Goal: Information Seeking & Learning: Learn about a topic

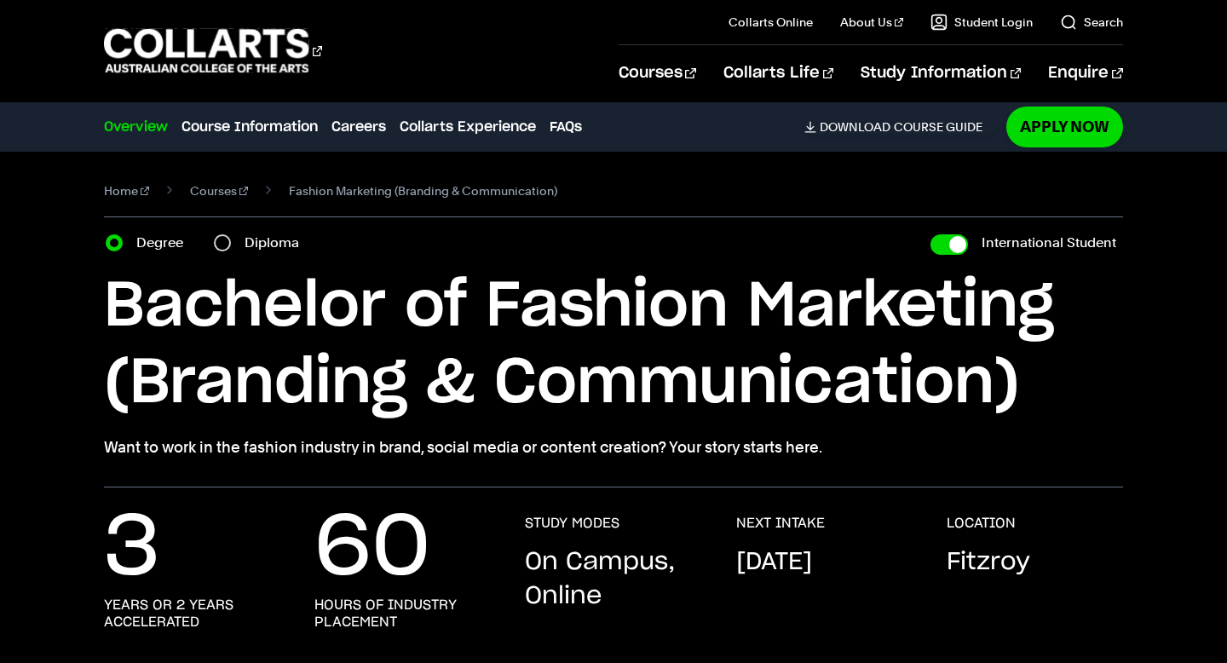
click at [233, 234] on div "Diploma" at bounding box center [261, 243] width 95 height 24
click at [225, 239] on input "Diploma" at bounding box center [222, 242] width 17 height 17
radio input "true"
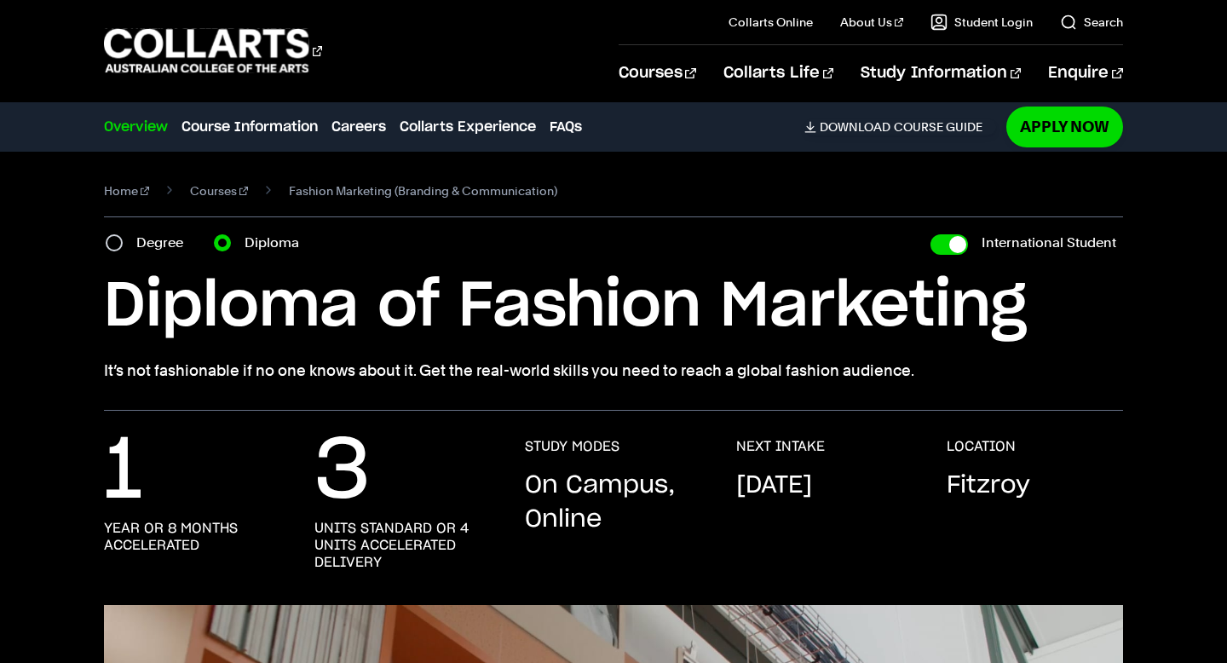
click at [130, 237] on div "Degree" at bounding box center [150, 243] width 88 height 24
click at [119, 239] on input "Degree" at bounding box center [114, 242] width 17 height 17
radio input "true"
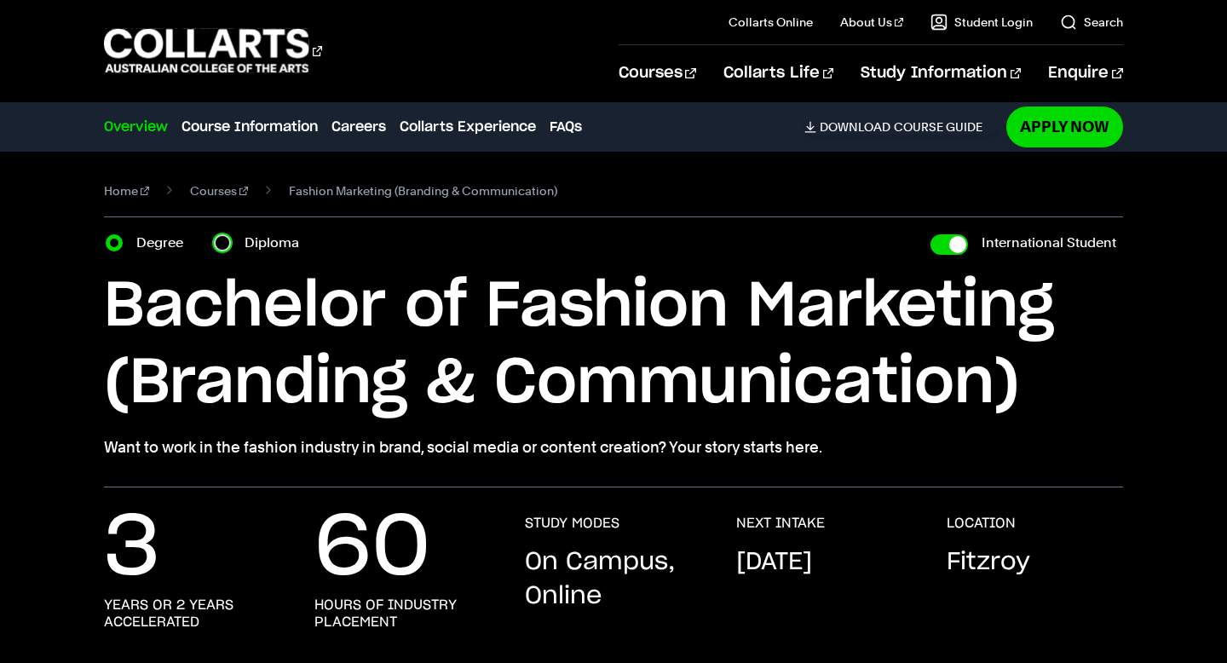
click at [222, 239] on input "Diploma" at bounding box center [222, 242] width 17 height 17
radio input "true"
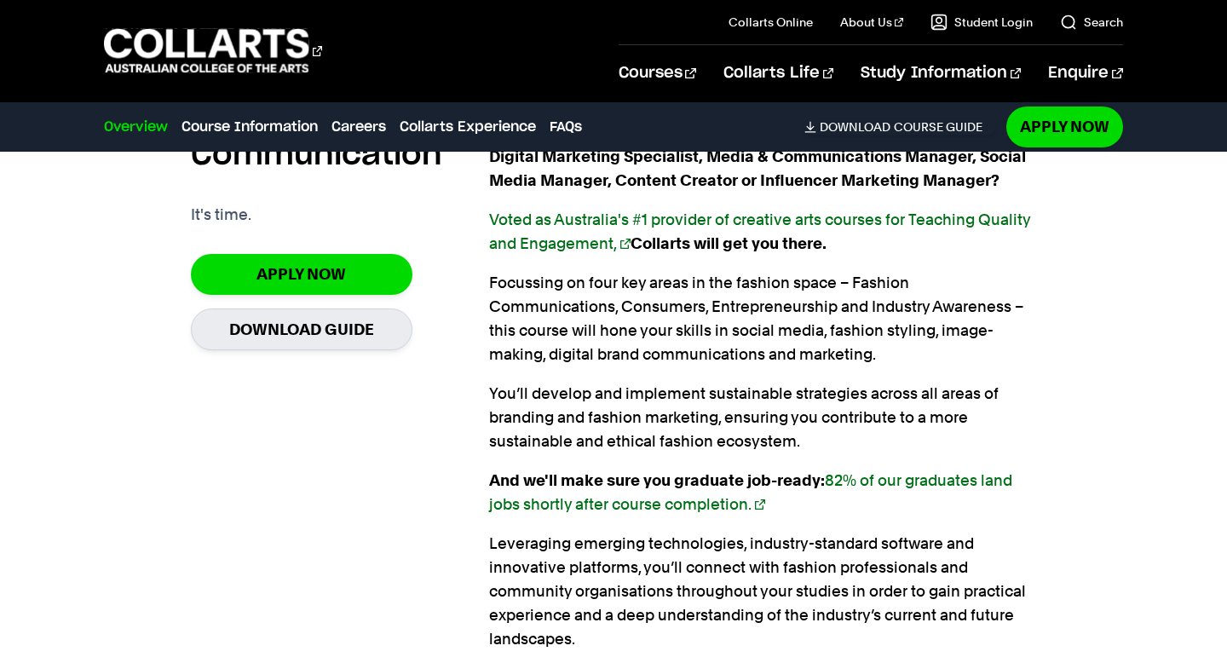
scroll to position [1152, 0]
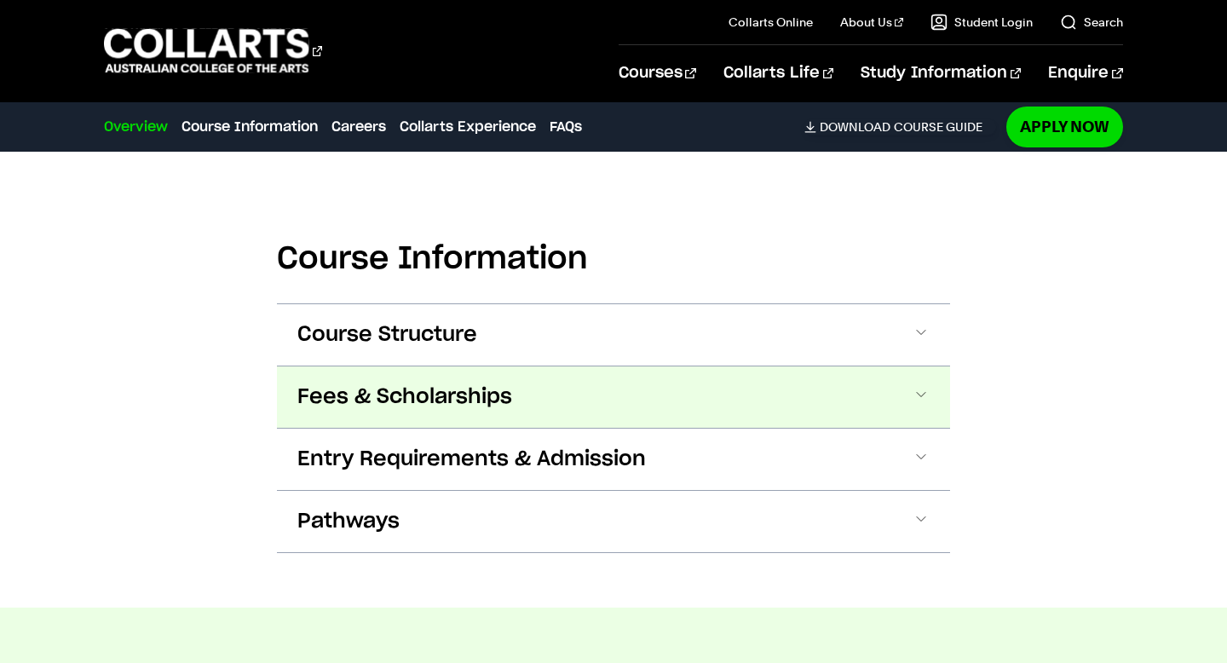
click at [0, 0] on span "Fees & Scholarships" at bounding box center [0, 0] width 0 height 0
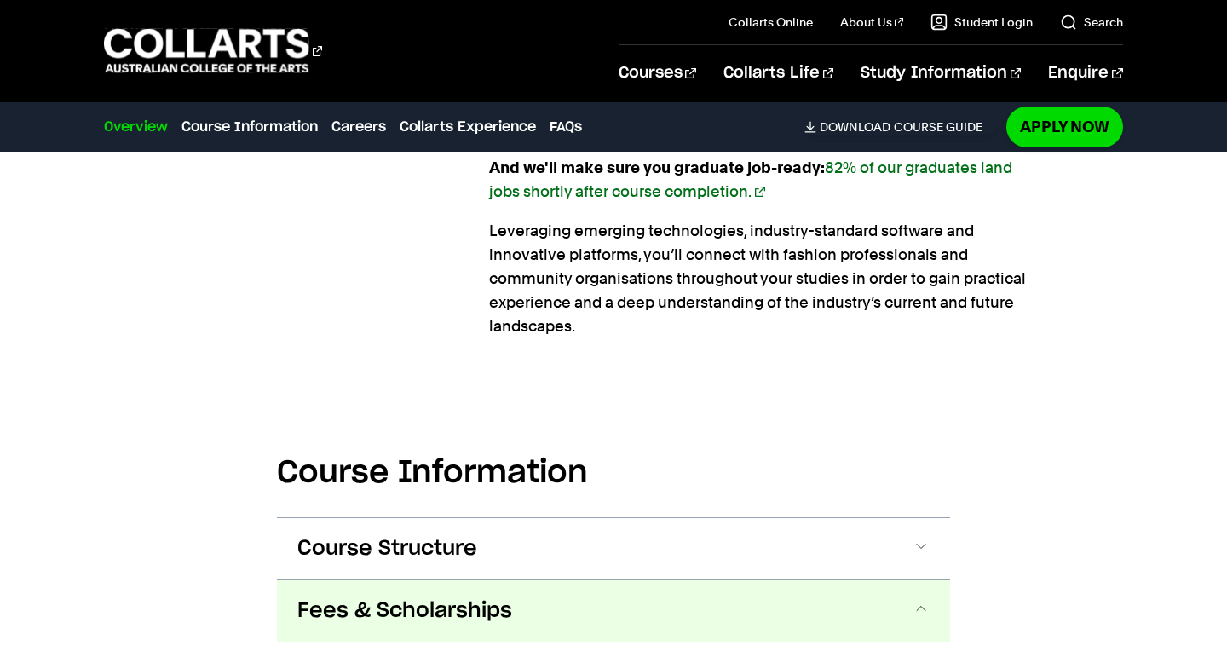
scroll to position [1557, 0]
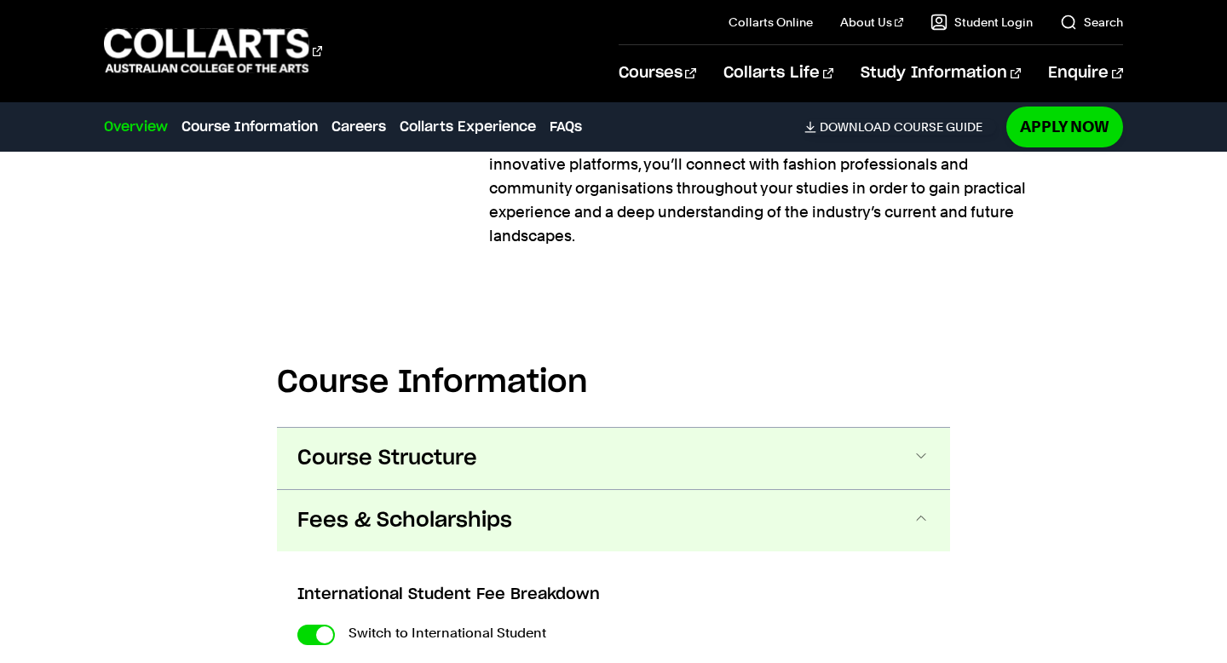
click at [0, 0] on span "Course Structure" at bounding box center [0, 0] width 0 height 0
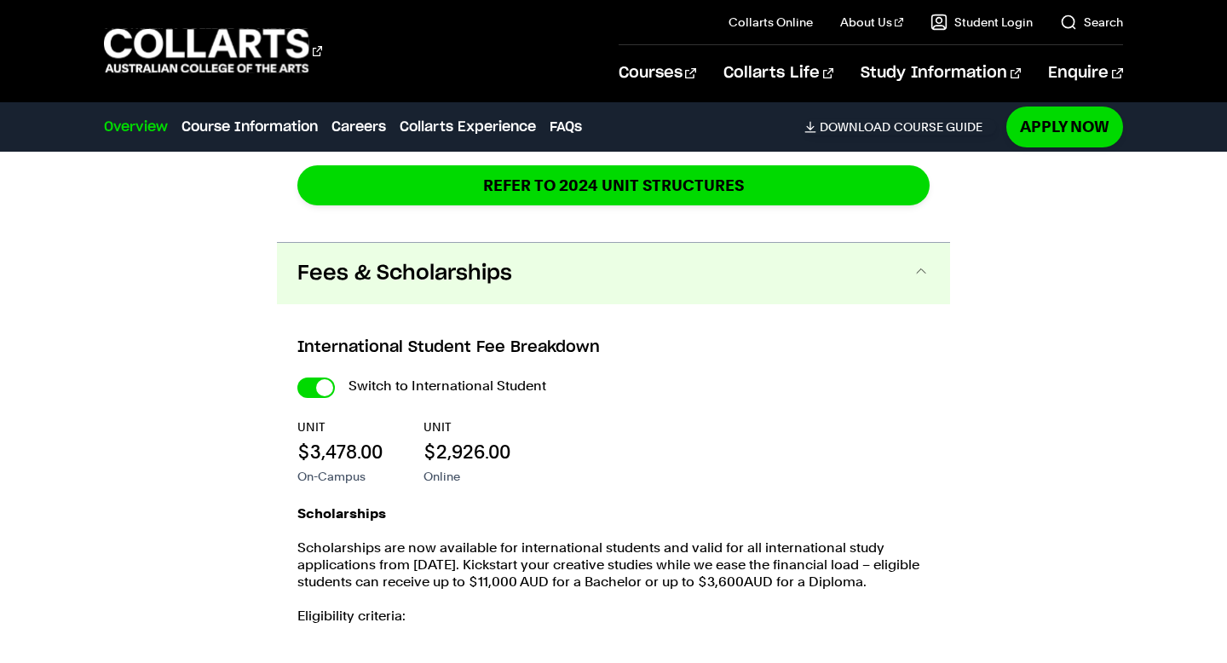
scroll to position [2643, 0]
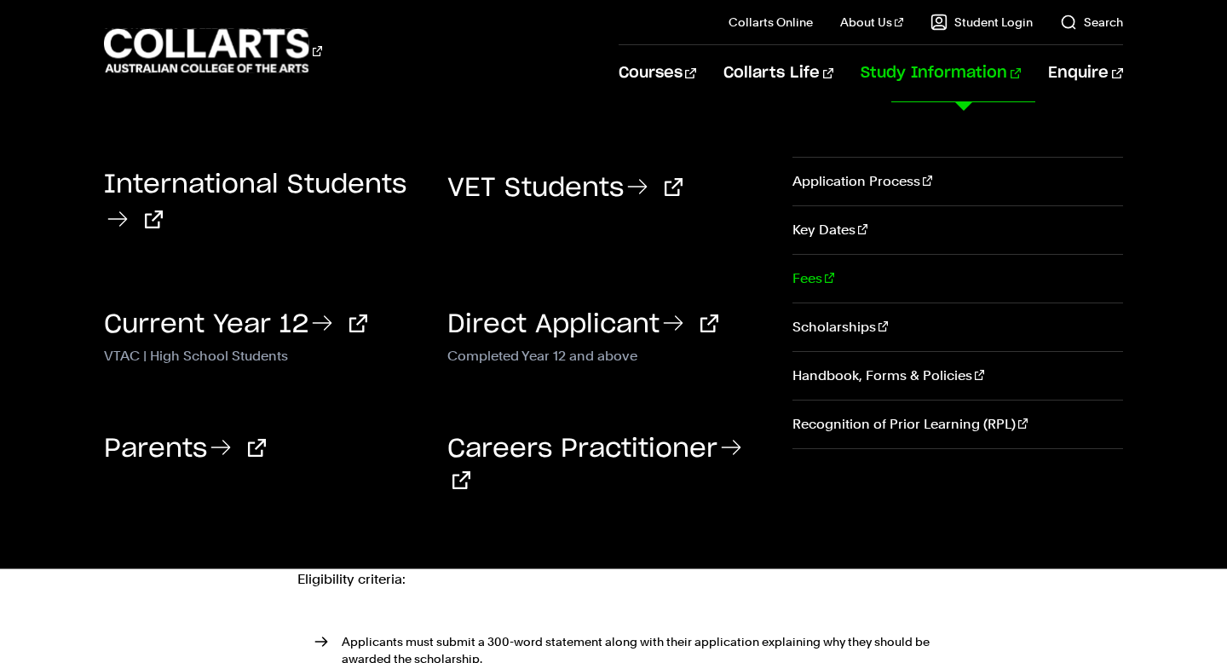
click at [822, 282] on link "Fees" at bounding box center [957, 279] width 331 height 48
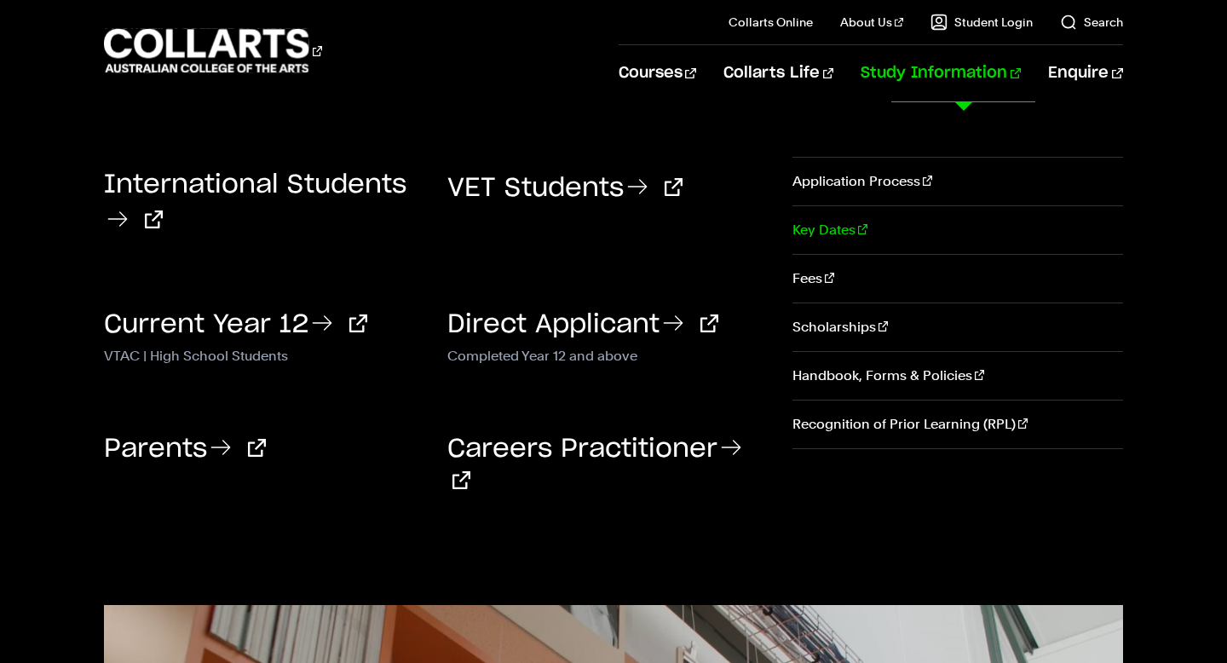
click at [832, 240] on link "Key Dates" at bounding box center [957, 230] width 331 height 48
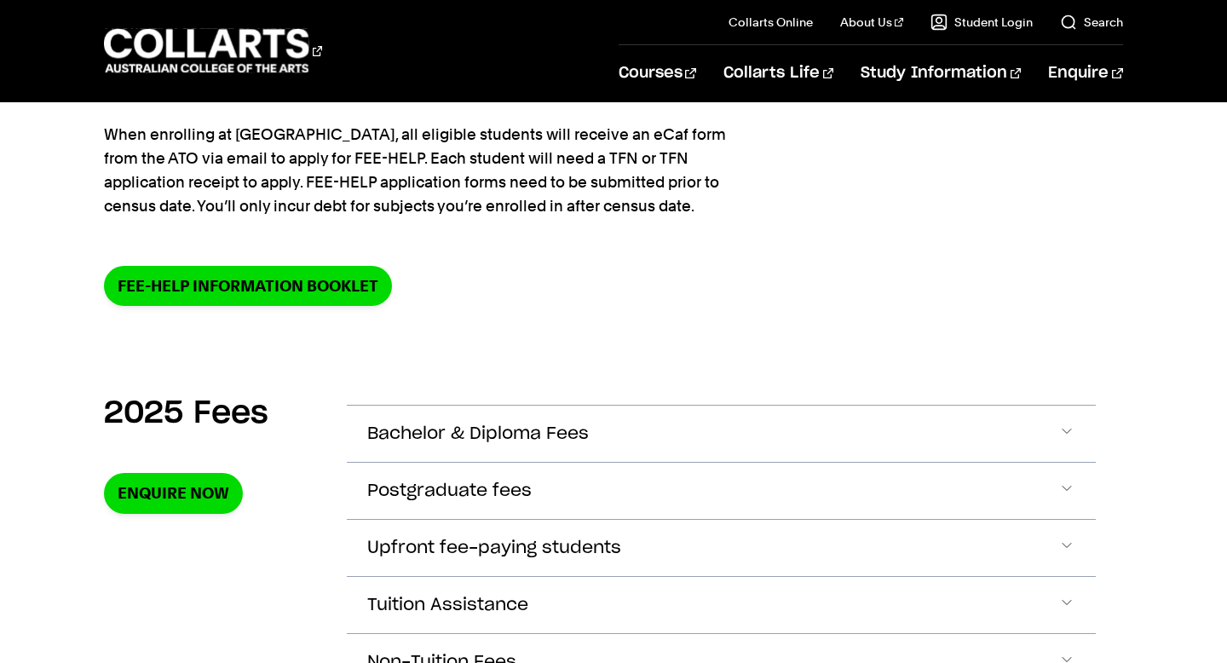
scroll to position [550, 0]
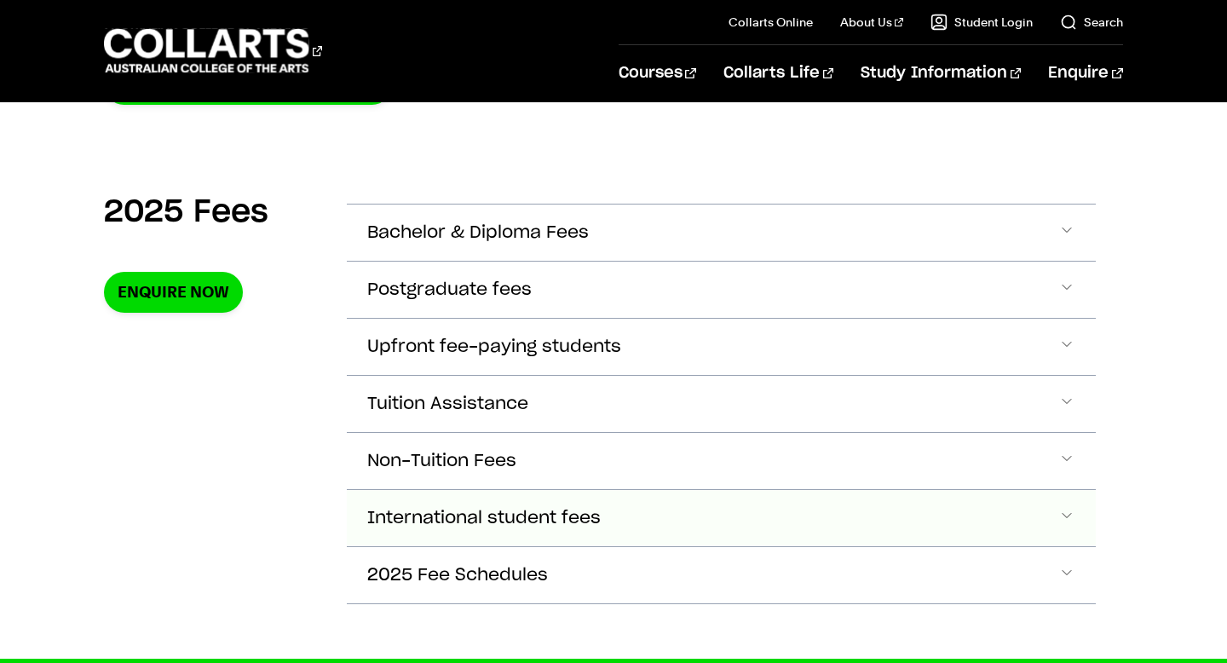
click at [455, 243] on span "International student fees" at bounding box center [478, 233] width 222 height 20
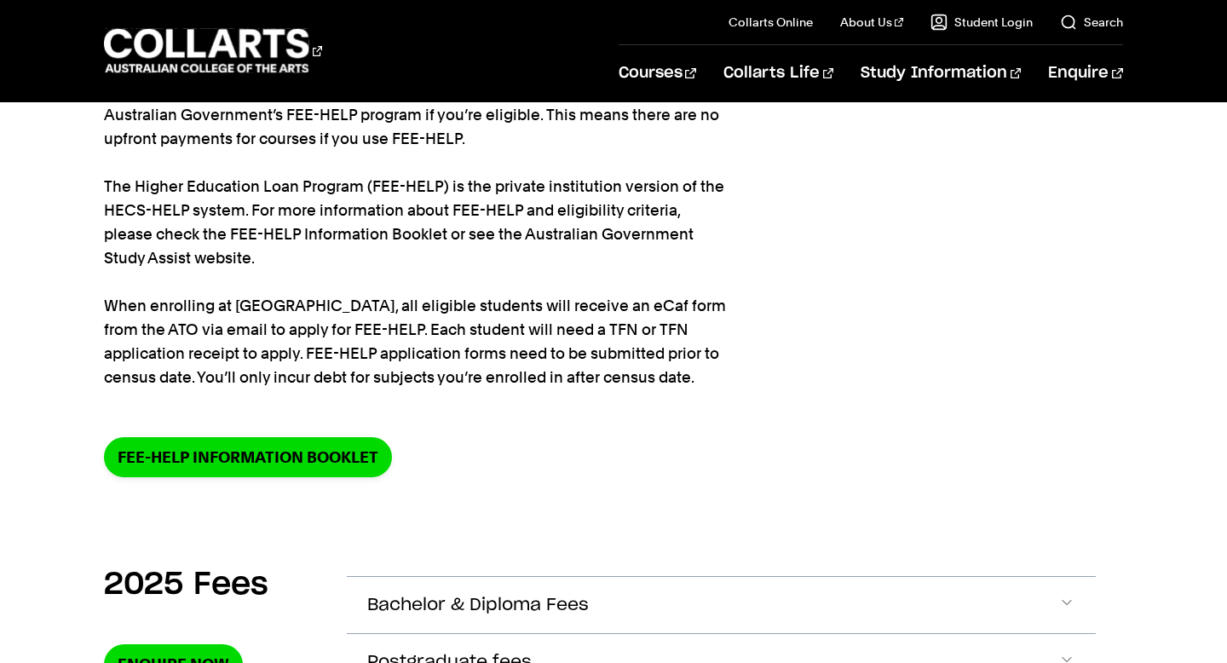
scroll to position [0, 0]
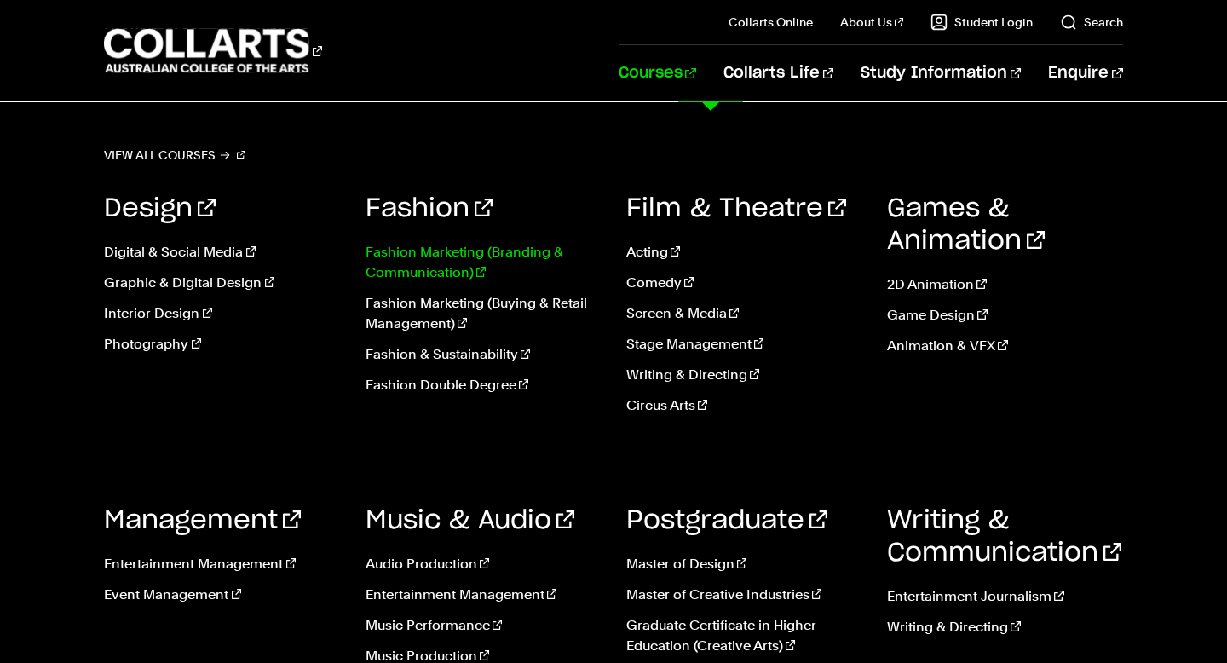
click at [516, 247] on link "Fashion Marketing (Branding & Communication)" at bounding box center [483, 262] width 235 height 41
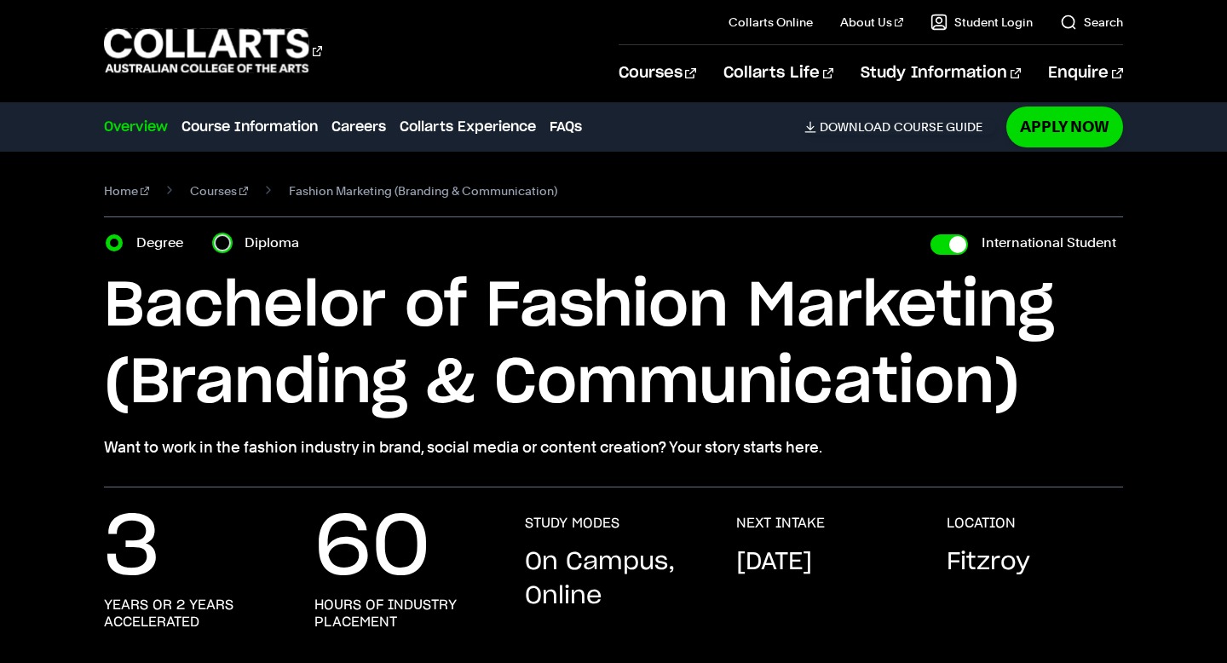
click at [229, 248] on input "Diploma" at bounding box center [222, 242] width 17 height 17
radio input "true"
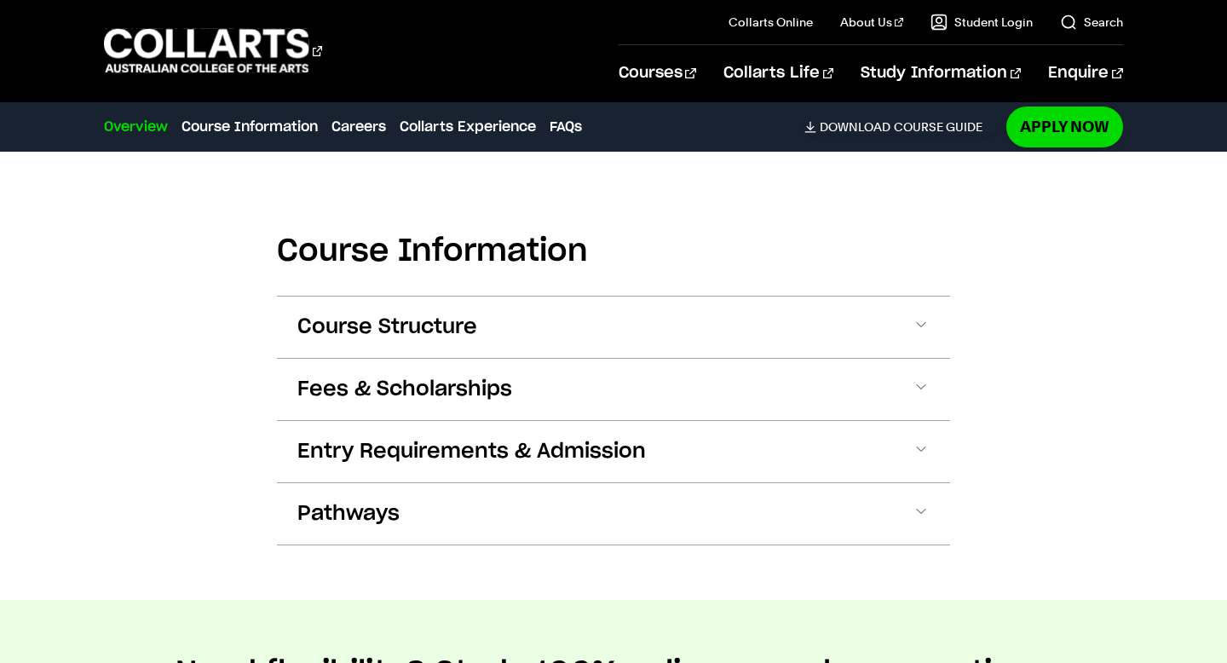
scroll to position [1690, 0]
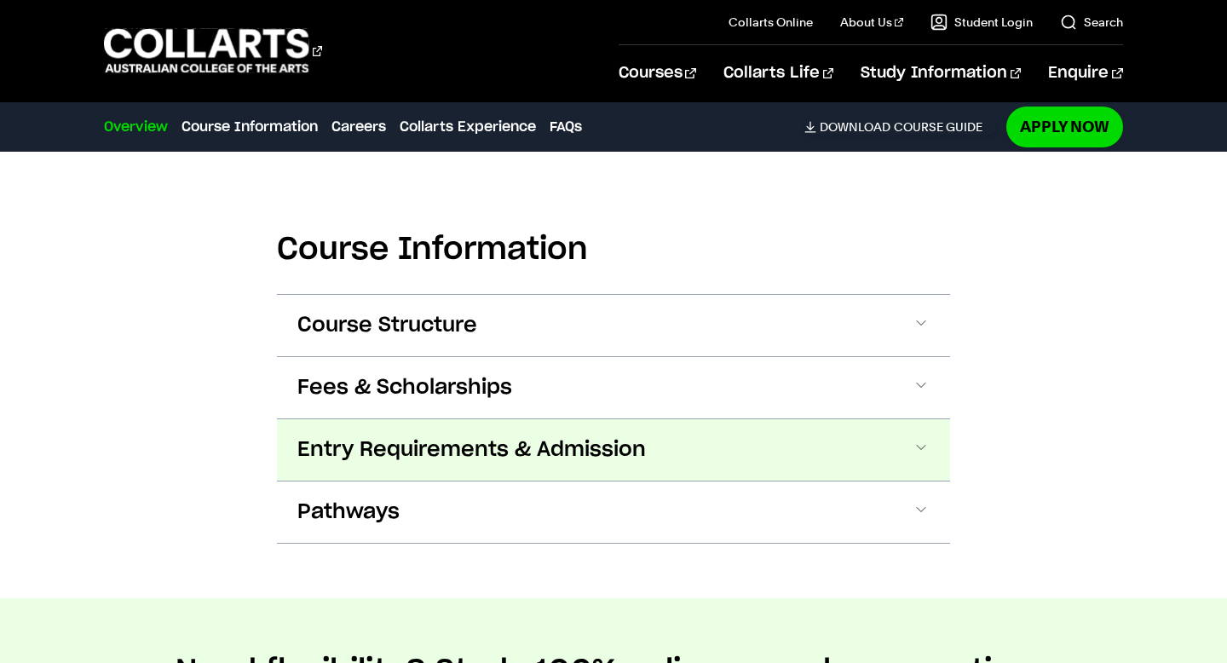
click at [0, 0] on button "Entry Requirements & Admission" at bounding box center [0, 0] width 0 height 0
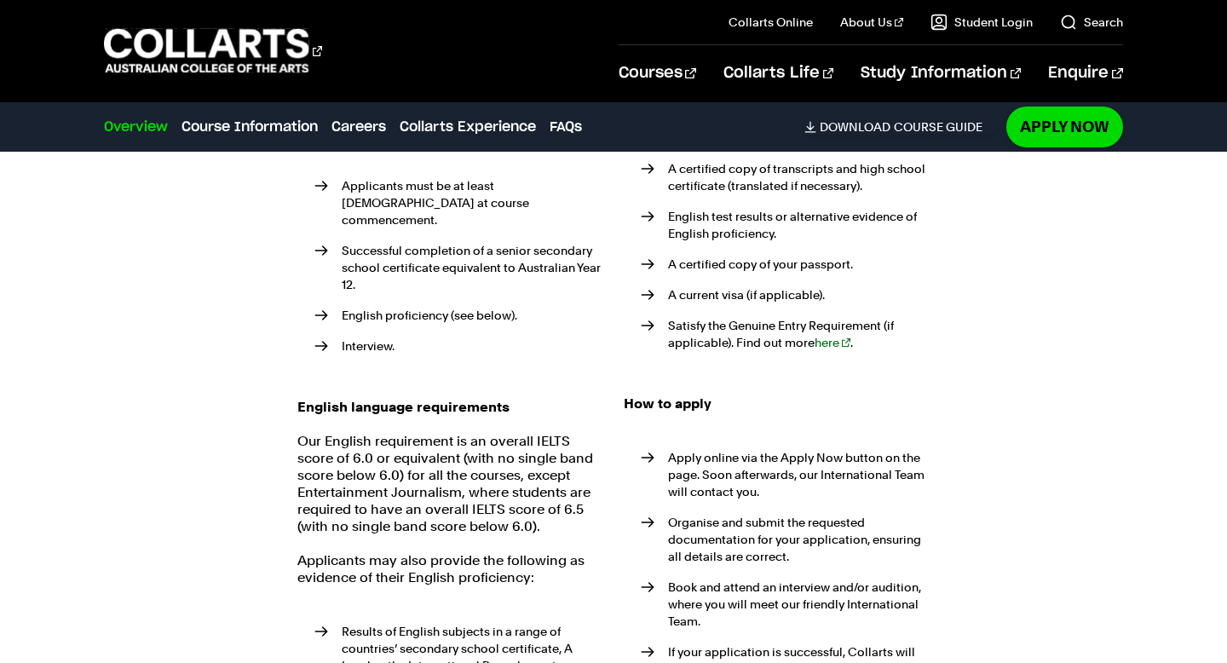
scroll to position [2203, 0]
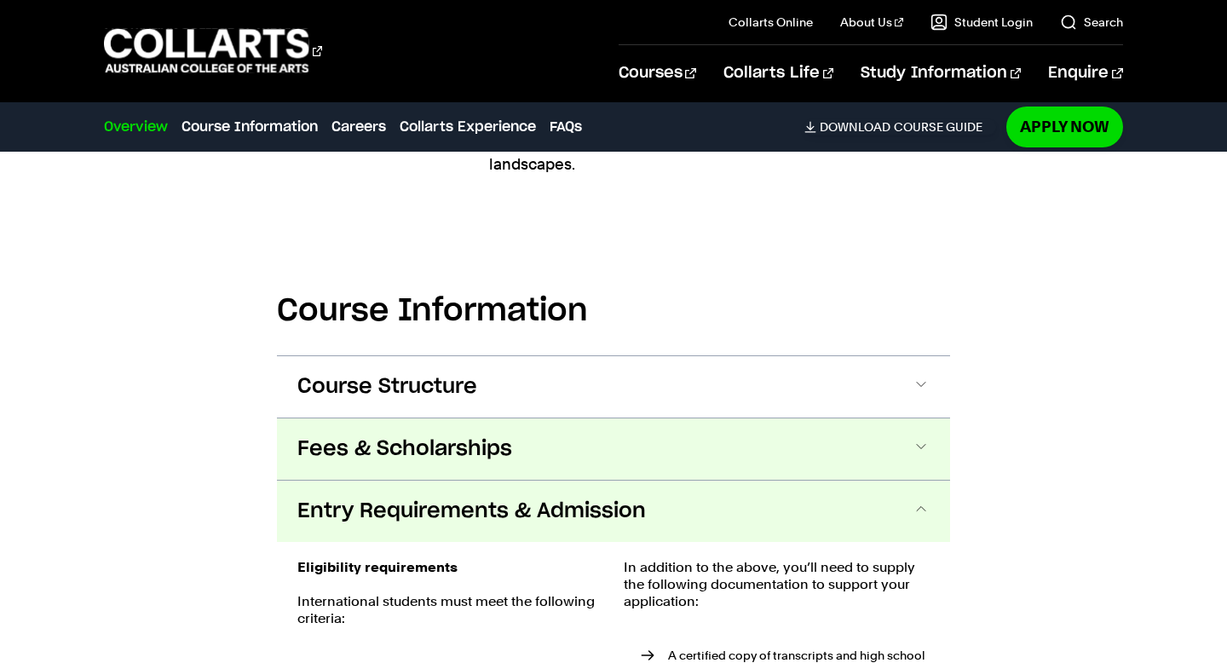
click at [0, 0] on button "Fees & Scholarships" at bounding box center [0, 0] width 0 height 0
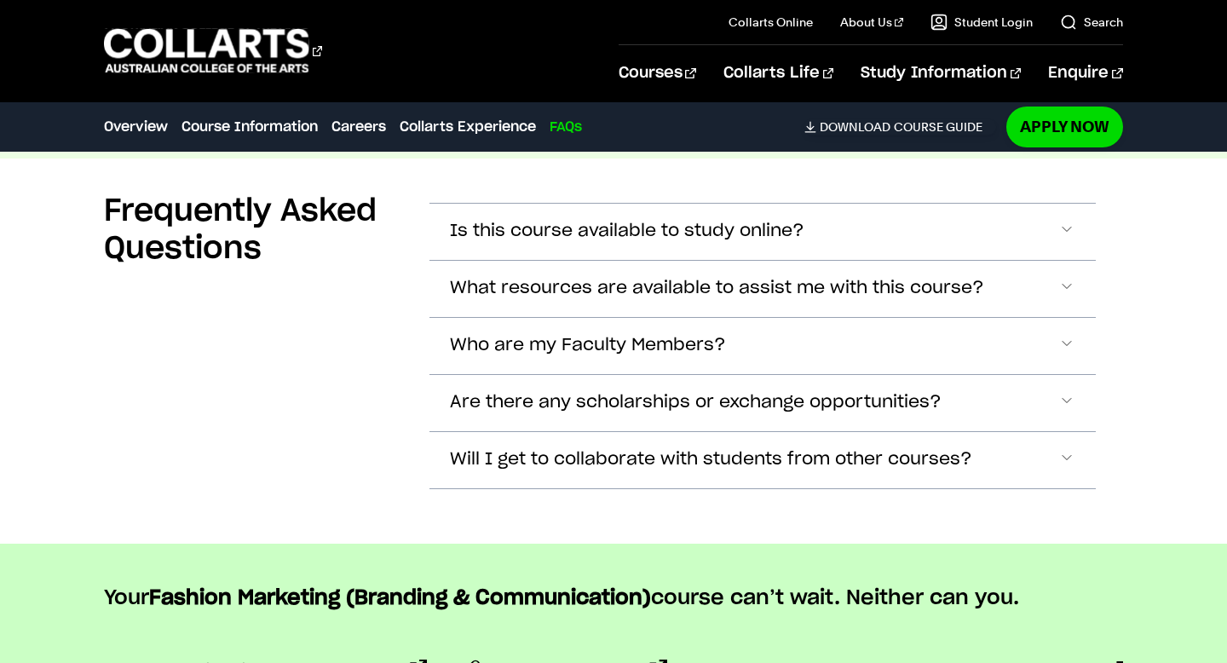
scroll to position [7728, 0]
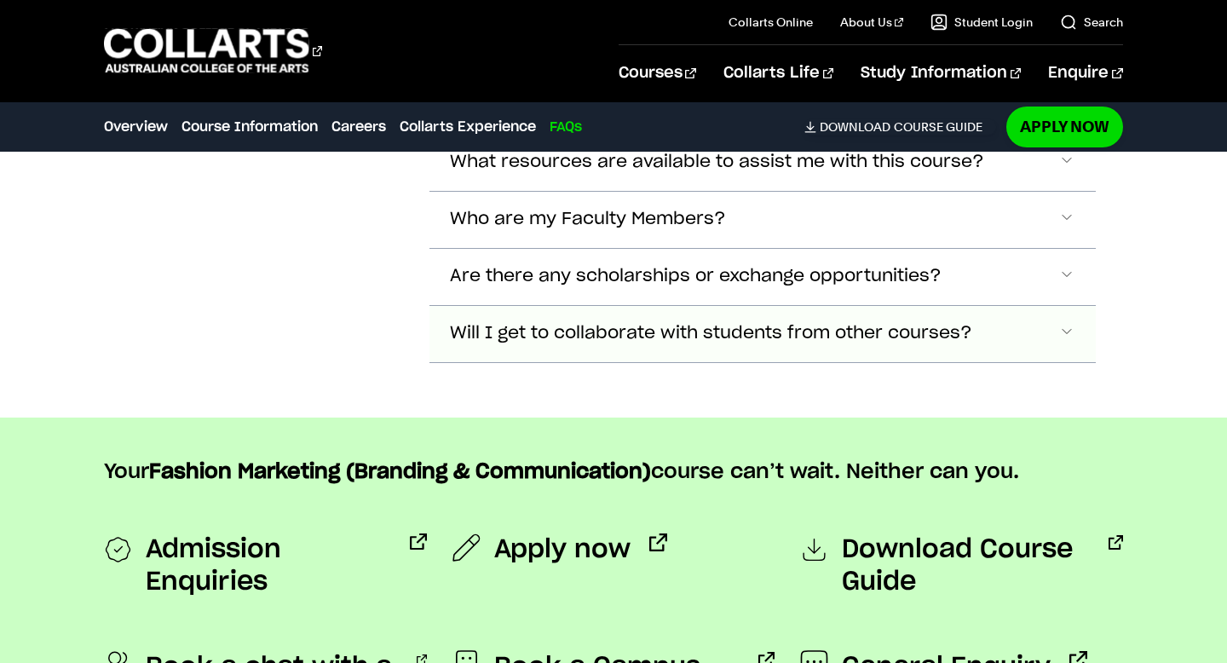
click at [510, 115] on span "Will I get to collaborate with students from other courses?" at bounding box center [627, 105] width 354 height 20
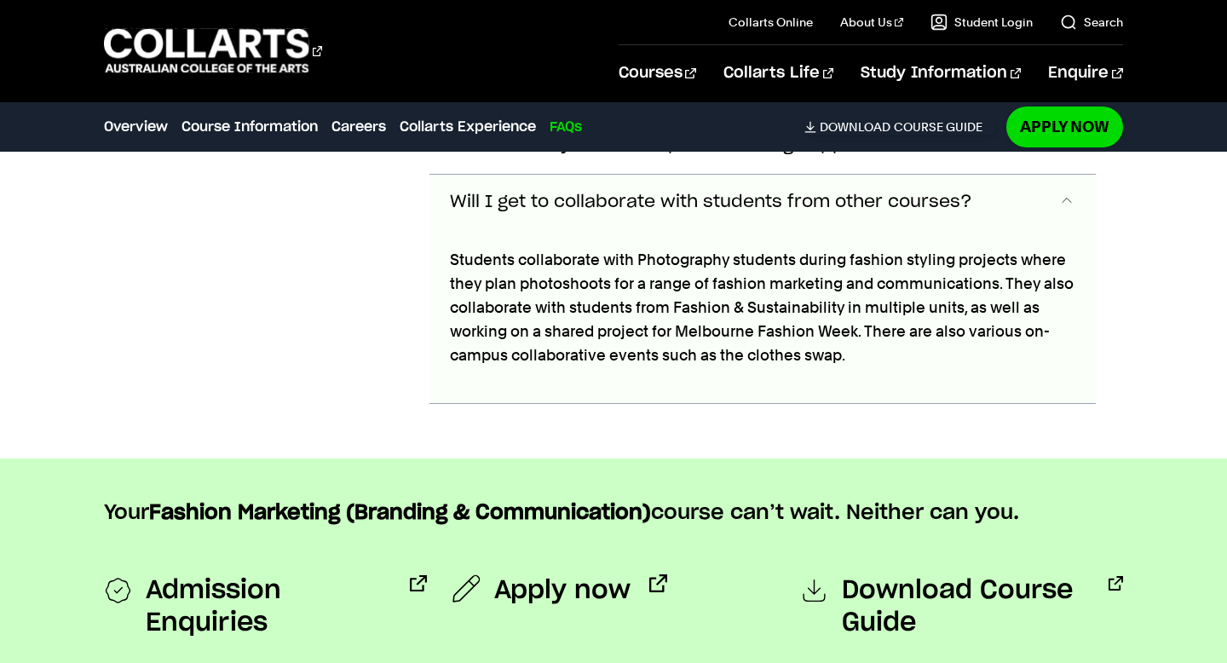
scroll to position [7989, 0]
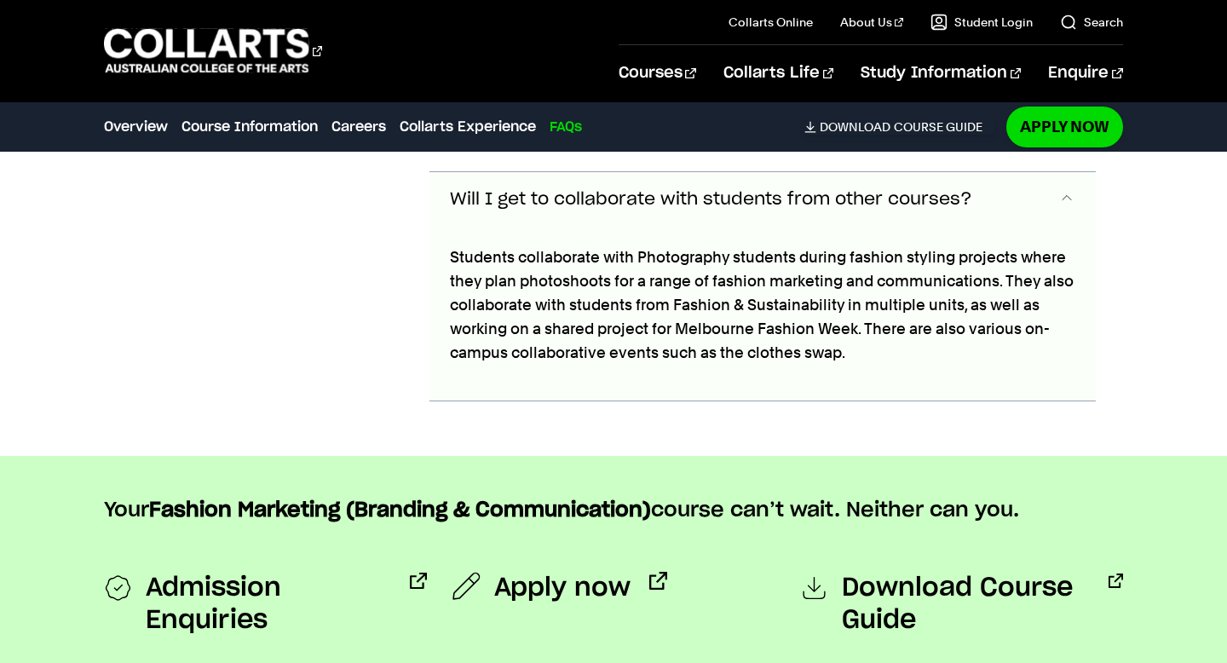
click at [544, 190] on span "Will I get to collaborate with students from other courses?" at bounding box center [711, 200] width 522 height 20
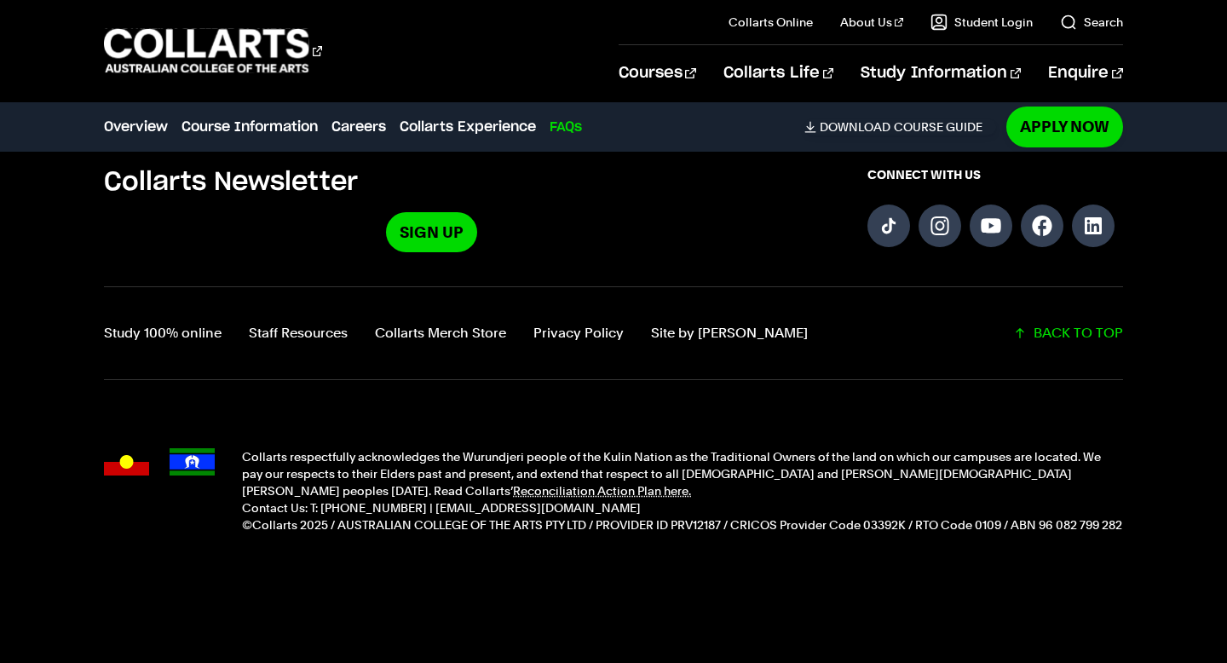
scroll to position [8532, 0]
